Goal: Task Accomplishment & Management: Use online tool/utility

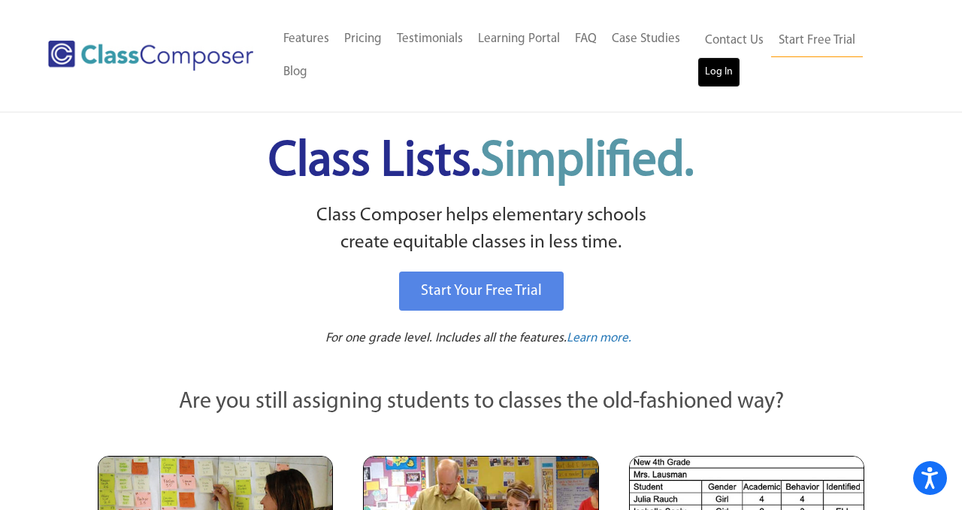
click at [718, 61] on link "Log In" at bounding box center [719, 72] width 43 height 30
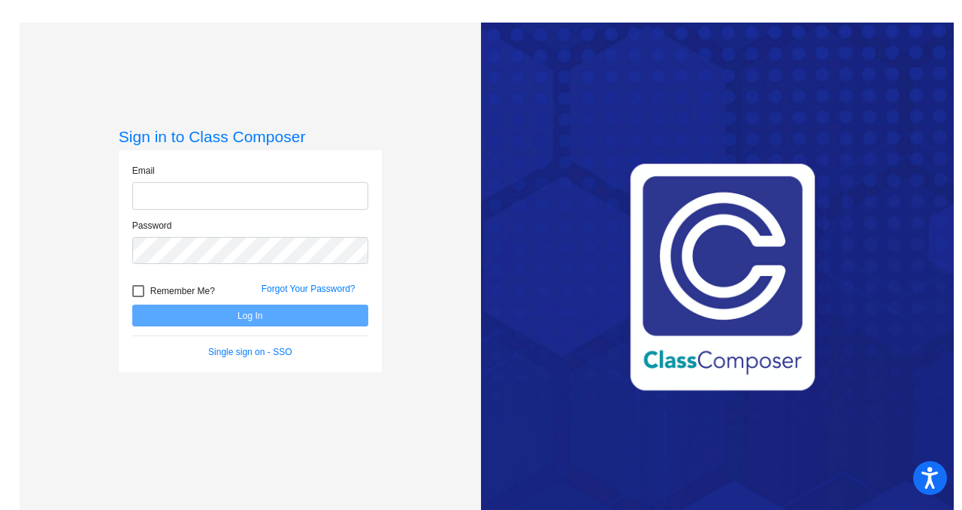
type input "[PERSON_NAME][EMAIL_ADDRESS][DOMAIN_NAME]"
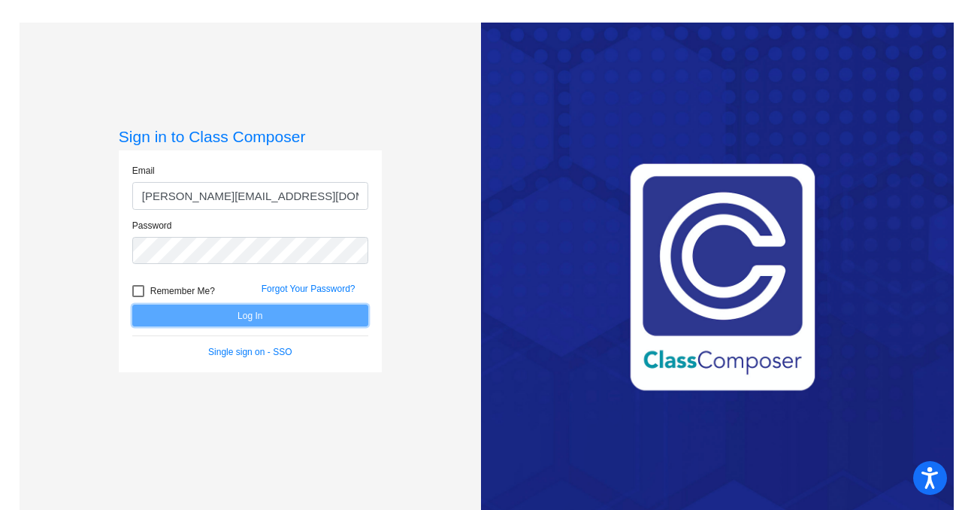
click at [215, 318] on button "Log In" at bounding box center [250, 316] width 236 height 22
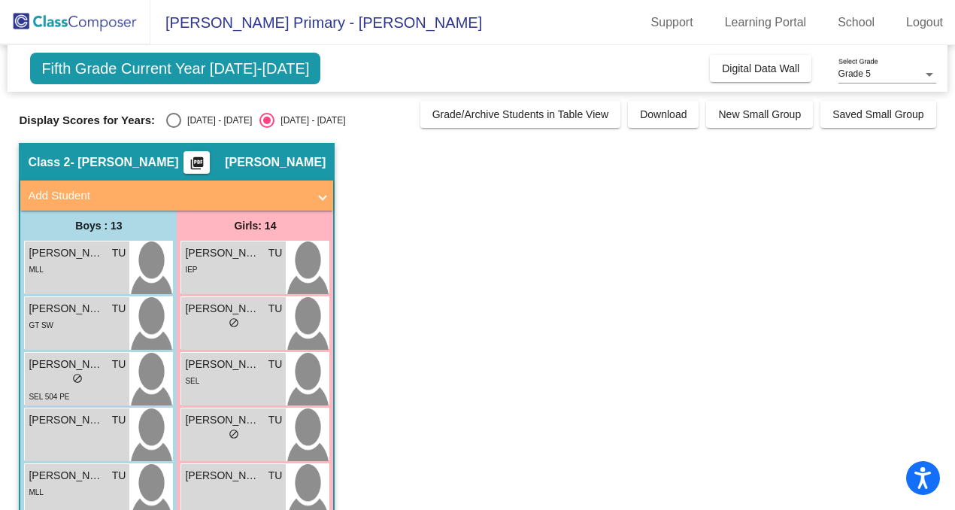
click at [173, 127] on div "Select an option" at bounding box center [173, 120] width 15 height 15
click at [173, 128] on input "[DATE] - [DATE]" at bounding box center [173, 128] width 1 height 1
radio input "true"
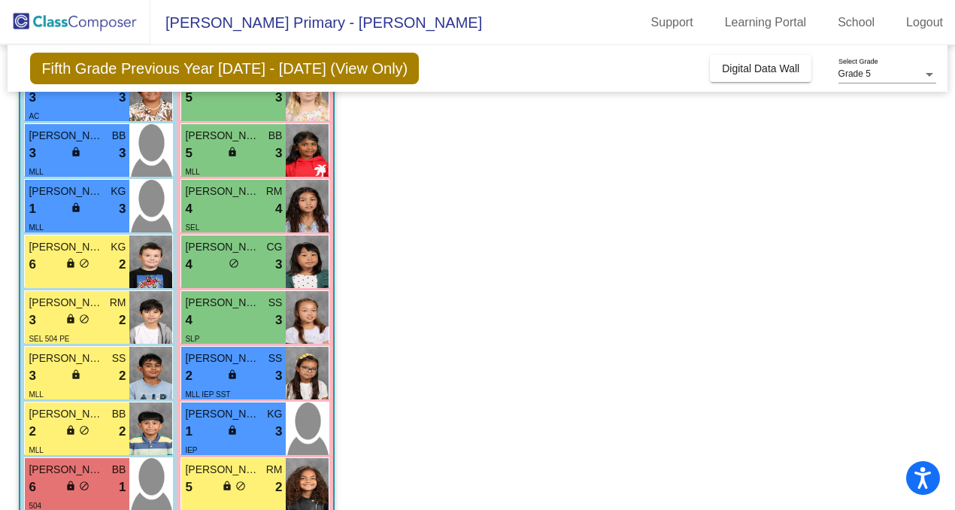
scroll to position [453, 0]
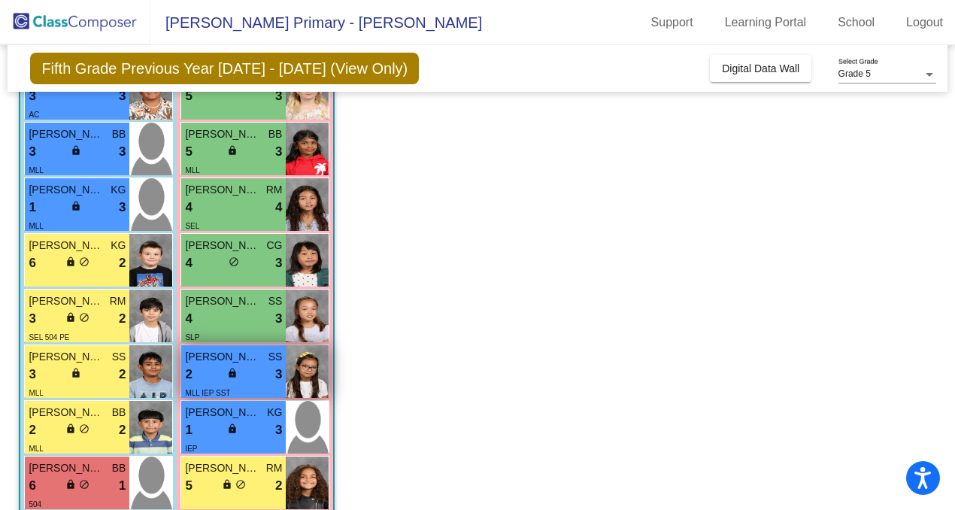
click at [256, 377] on div "2 lock do_not_disturb_alt 3" at bounding box center [233, 375] width 97 height 20
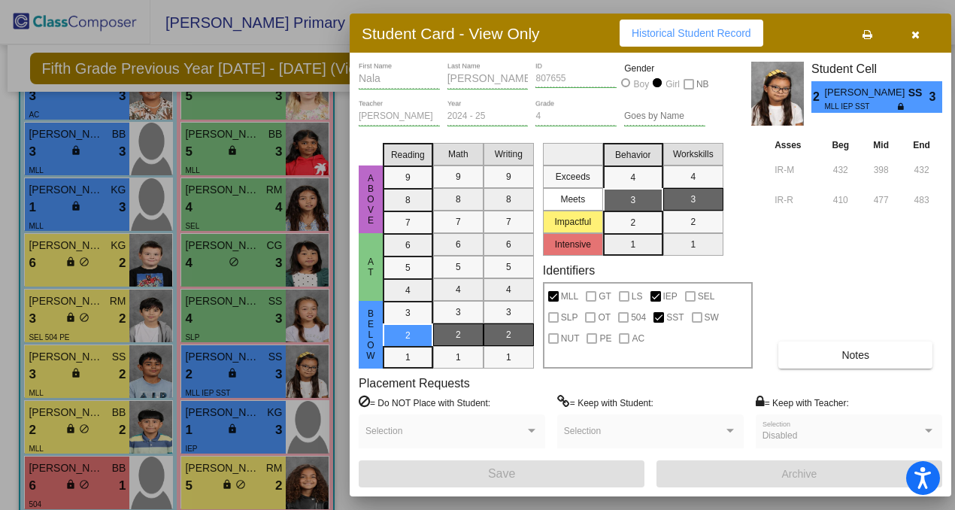
click at [915, 32] on icon "button" at bounding box center [915, 34] width 8 height 11
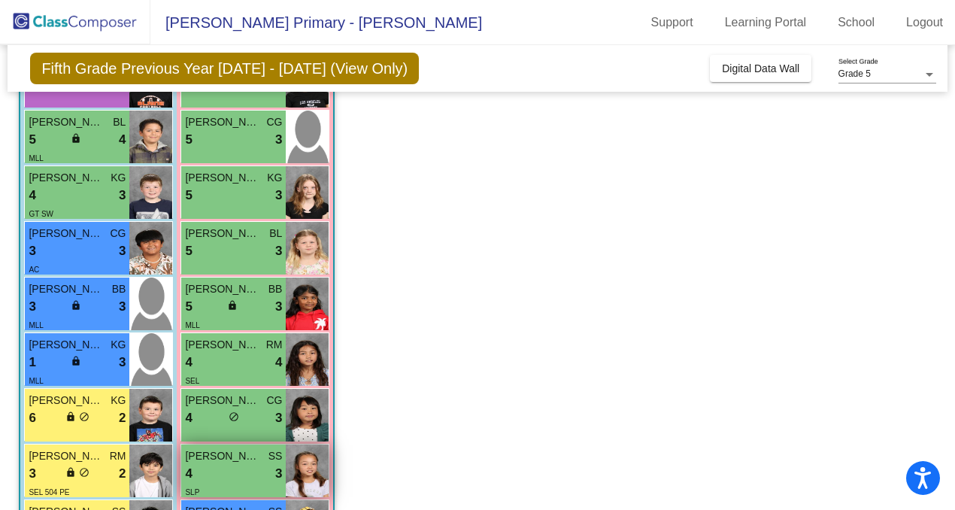
scroll to position [287, 0]
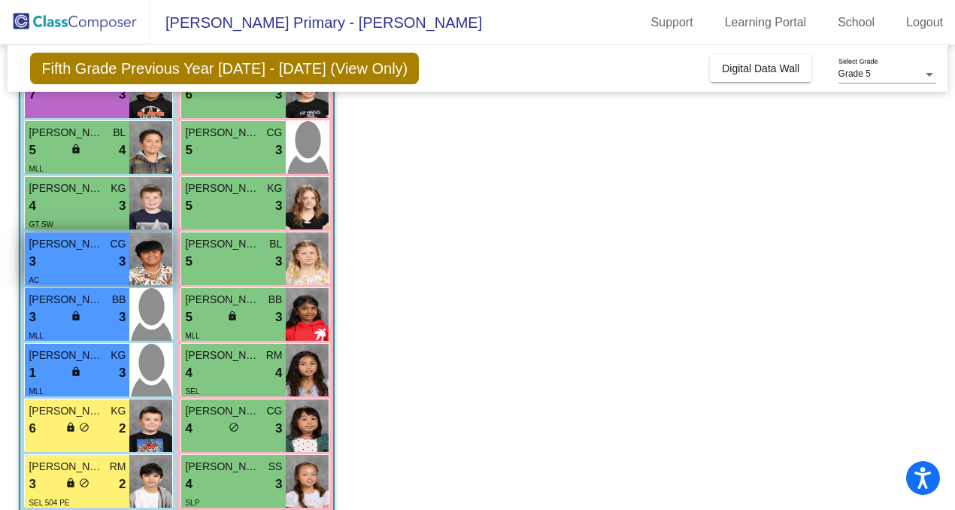
click at [82, 253] on div "3 lock do_not_disturb_alt 3" at bounding box center [77, 262] width 97 height 20
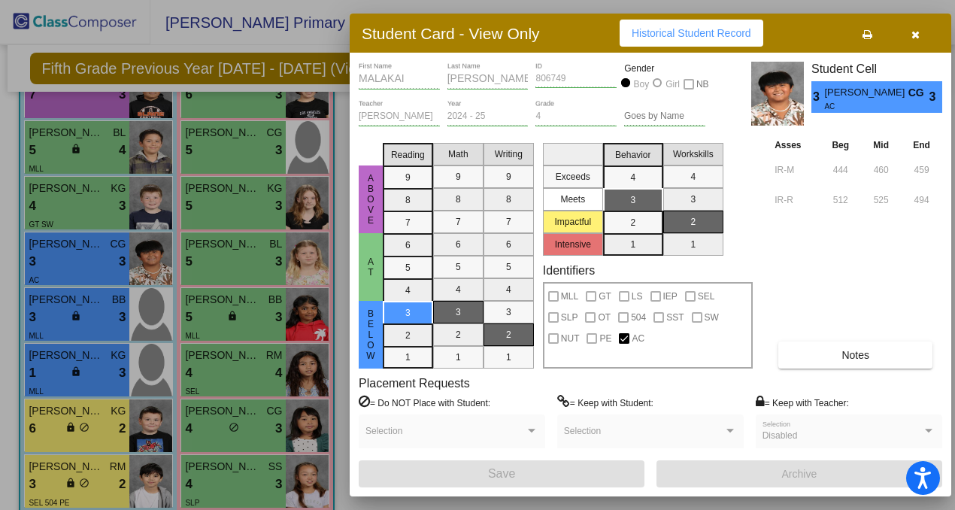
click at [920, 30] on button "button" at bounding box center [915, 33] width 48 height 27
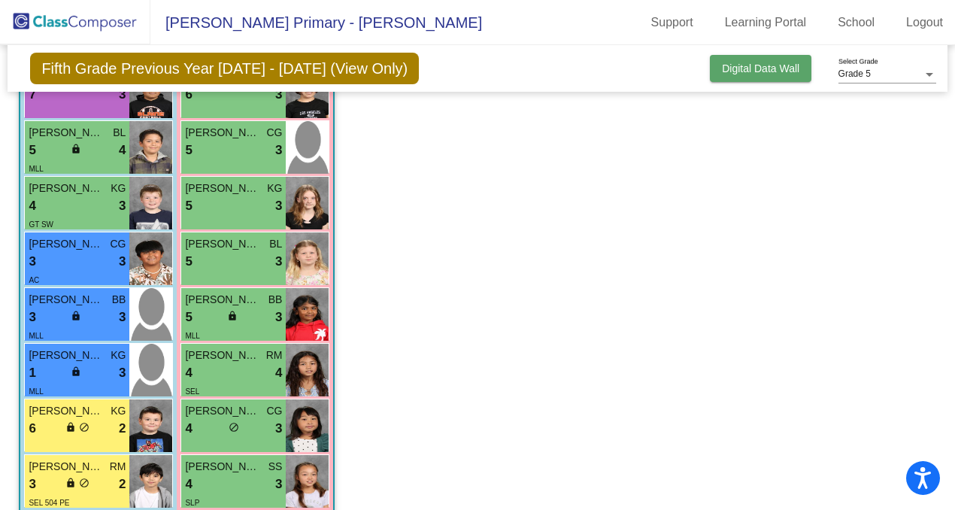
click at [729, 58] on button "Digital Data Wall" at bounding box center [761, 68] width 102 height 27
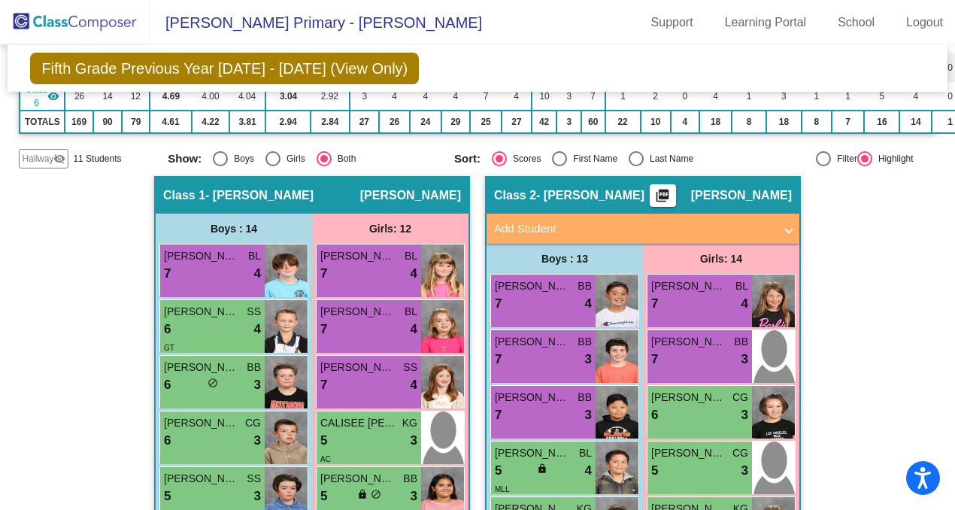
scroll to position [0, 0]
